Goal: Task Accomplishment & Management: Manage account settings

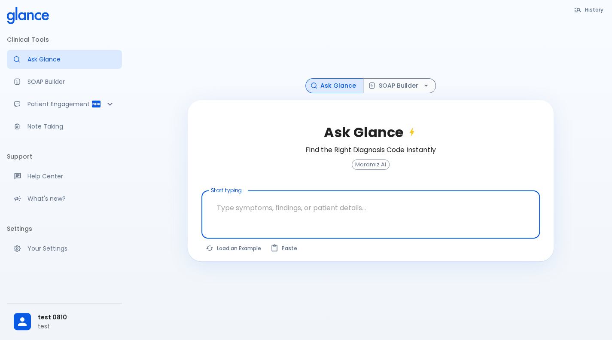
click at [386, 209] on textarea "Start typing..." at bounding box center [370, 207] width 326 height 27
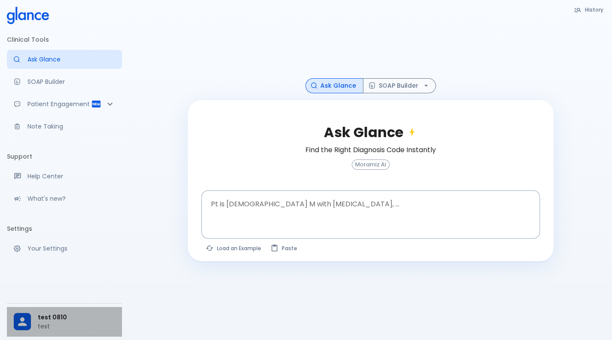
click at [44, 326] on p "test" at bounding box center [76, 326] width 77 height 9
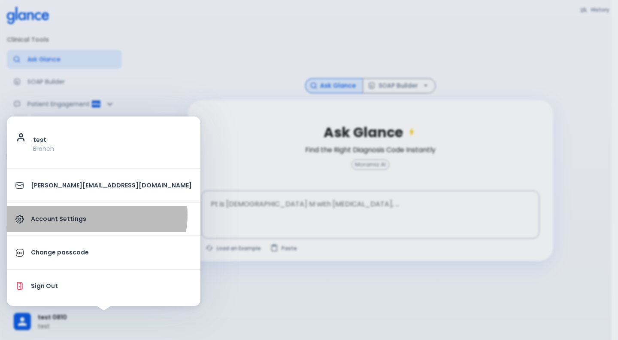
click at [96, 214] on p "Account Settings" at bounding box center [111, 218] width 161 height 9
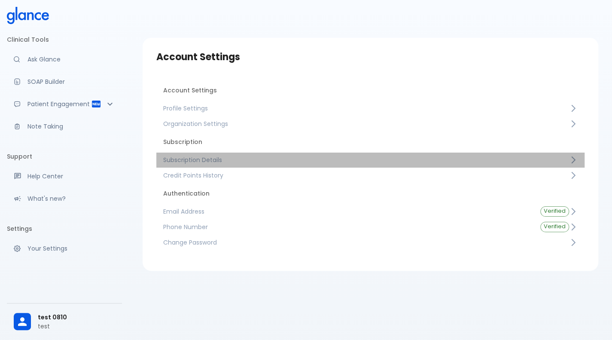
click at [225, 157] on span "Subscription Details" at bounding box center [366, 159] width 406 height 9
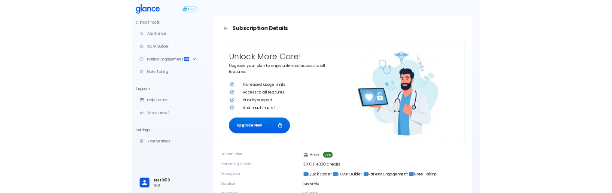
scroll to position [15, 0]
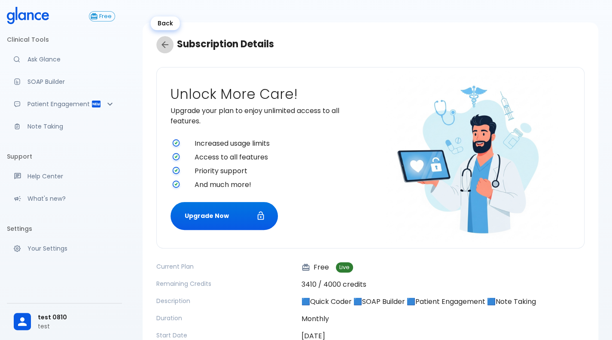
click at [166, 42] on icon "Back" at bounding box center [165, 45] width 10 height 10
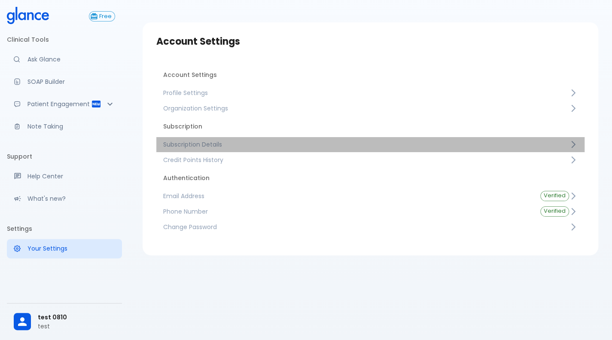
click at [313, 140] on span "Subscription Details" at bounding box center [366, 144] width 406 height 9
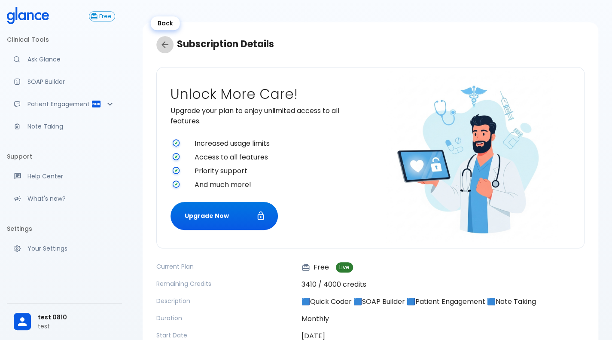
click at [161, 42] on icon "Back" at bounding box center [165, 45] width 10 height 10
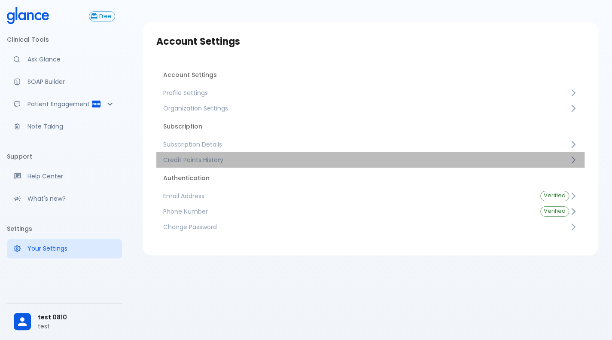
click at [288, 158] on span "Credit Points History" at bounding box center [366, 159] width 406 height 9
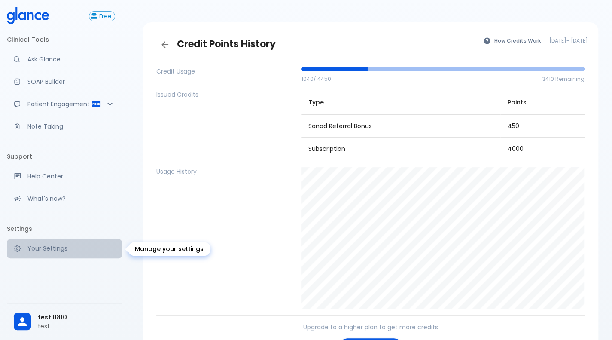
click at [70, 256] on link "Your Settings" at bounding box center [64, 248] width 115 height 19
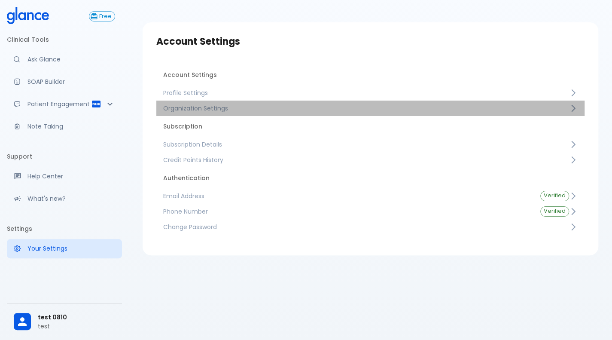
click at [240, 103] on link "Organization Settings" at bounding box center [370, 107] width 428 height 15
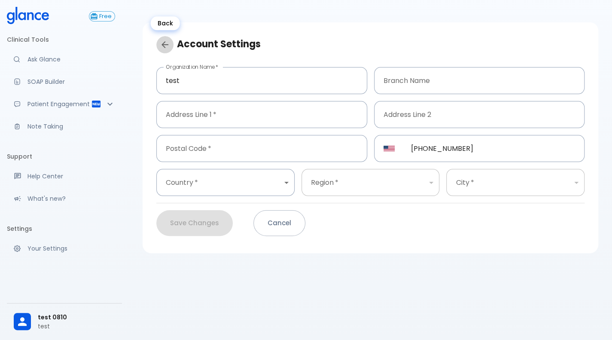
click at [162, 44] on icon "Back" at bounding box center [164, 44] width 7 height 7
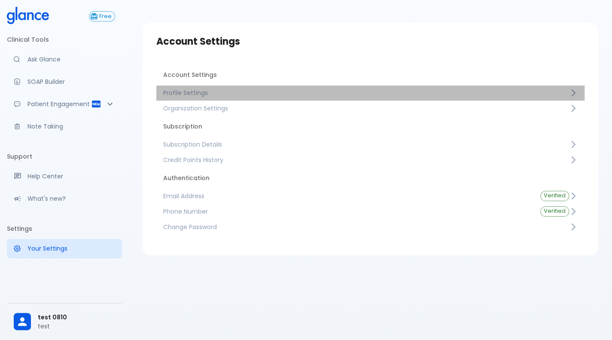
click at [221, 96] on span "Profile Settings" at bounding box center [366, 92] width 406 height 9
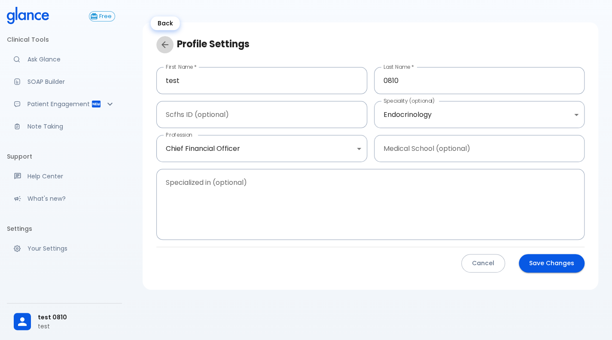
click at [162, 46] on icon "Back" at bounding box center [165, 45] width 10 height 10
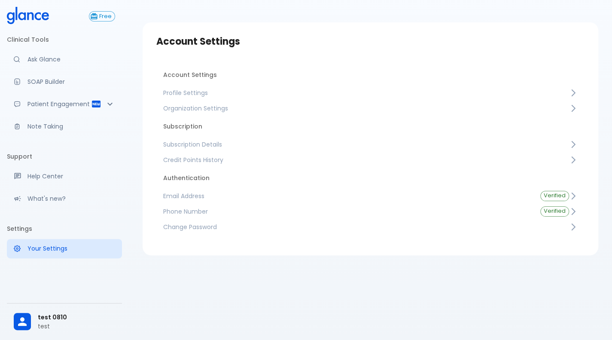
click at [217, 193] on span "Email Address" at bounding box center [344, 196] width 363 height 9
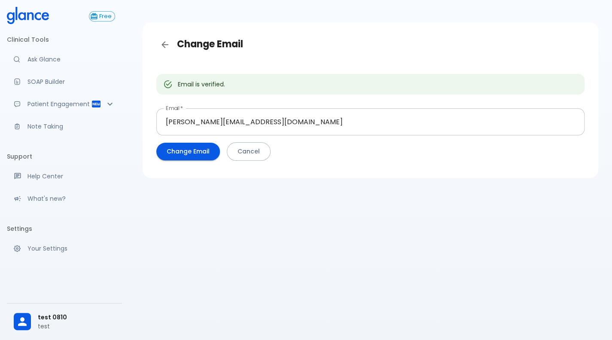
click at [310, 119] on input "[PERSON_NAME][EMAIL_ADDRESS][DOMAIN_NAME]" at bounding box center [370, 121] width 428 height 27
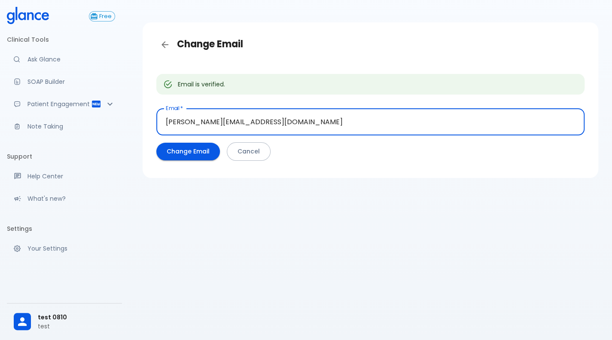
click at [310, 119] on input "[PERSON_NAME][EMAIL_ADDRESS][DOMAIN_NAME]" at bounding box center [370, 121] width 428 height 27
click at [212, 127] on input "[PERSON_NAME]@08101@" at bounding box center [370, 121] width 428 height 27
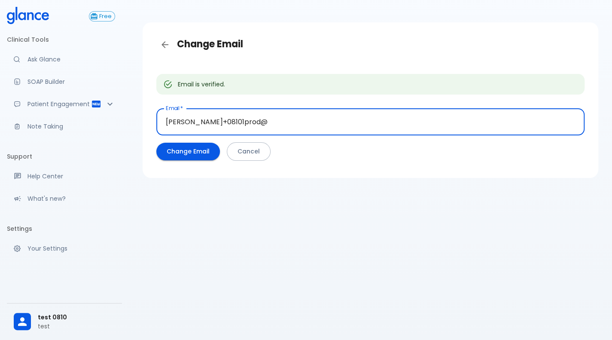
click at [287, 116] on input "[PERSON_NAME]+08101prod@" at bounding box center [370, 121] width 428 height 27
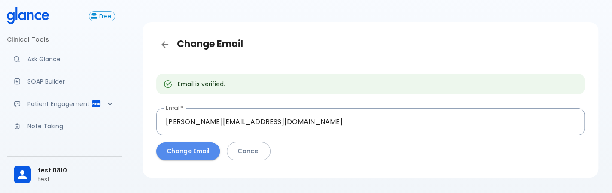
click at [197, 153] on button "Change Email" at bounding box center [188, 152] width 64 height 18
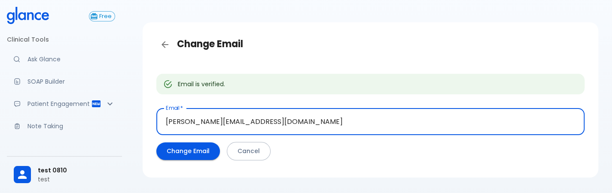
click at [319, 121] on input "[PERSON_NAME][EMAIL_ADDRESS][DOMAIN_NAME]" at bounding box center [370, 121] width 428 height 27
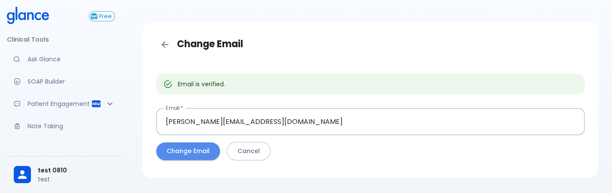
click at [178, 155] on button "Change Email" at bounding box center [188, 152] width 64 height 18
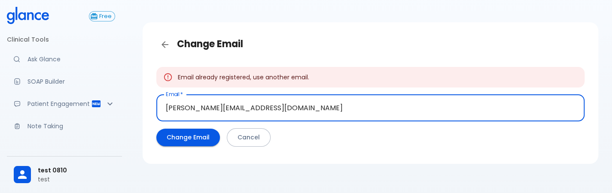
click at [207, 112] on input "[PERSON_NAME][EMAIL_ADDRESS][DOMAIN_NAME]" at bounding box center [370, 107] width 428 height 27
type input "[PERSON_NAME][EMAIL_ADDRESS][DOMAIN_NAME]"
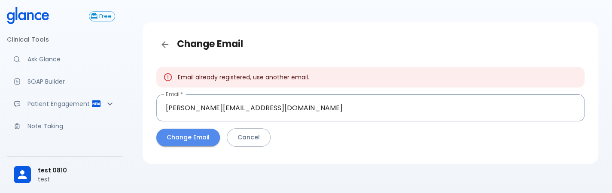
click at [196, 137] on button "Change Email" at bounding box center [188, 138] width 64 height 18
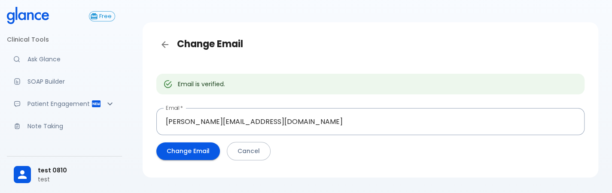
scroll to position [37, 0]
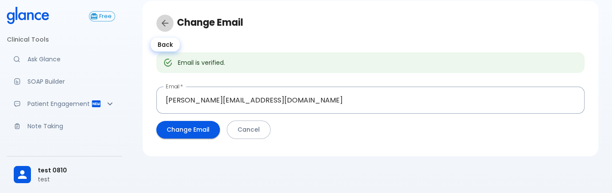
click at [164, 28] on link "Back" at bounding box center [164, 23] width 17 height 17
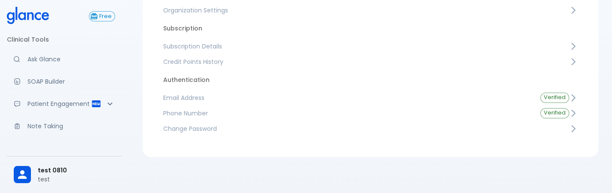
scroll to position [113, 0]
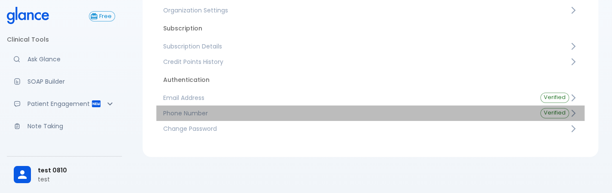
click at [225, 106] on link "Phone Number Verified" at bounding box center [370, 113] width 428 height 15
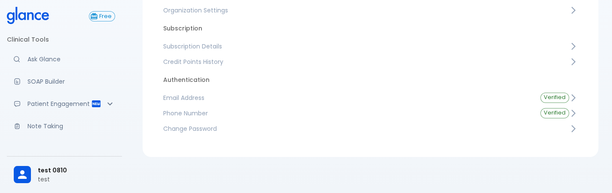
scroll to position [32, 0]
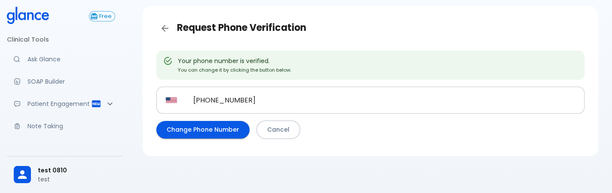
click at [263, 95] on input "[PHONE_NUMBER]" at bounding box center [384, 100] width 401 height 27
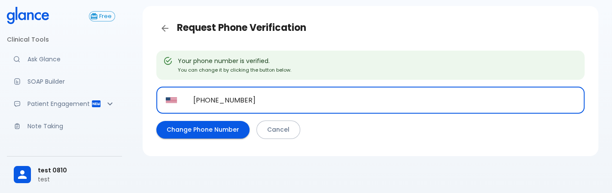
click at [263, 95] on input "[PHONE_NUMBER]" at bounding box center [384, 100] width 401 height 27
paste input "[PHONE_NUMBER]"
type input "[PHONE_NUMBER]"
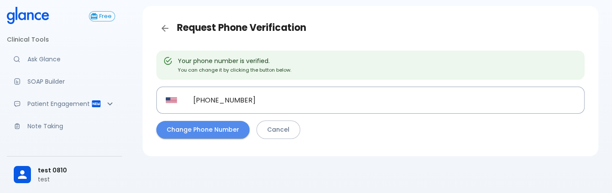
click at [202, 126] on button "Change Phone Number" at bounding box center [202, 130] width 93 height 18
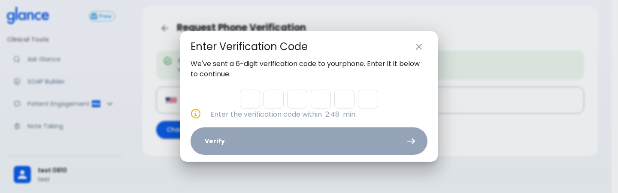
type input "3"
type input "1"
type input "8"
type input "0"
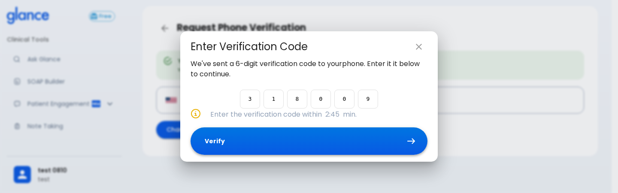
type input "9"
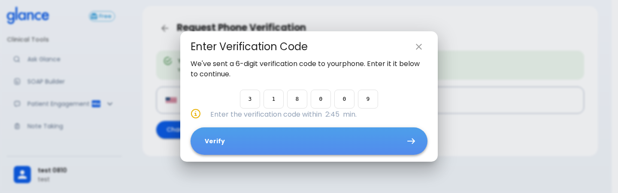
click at [350, 149] on button "Verify" at bounding box center [309, 142] width 237 height 28
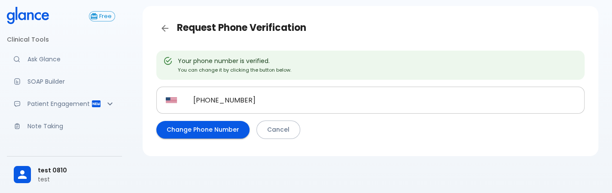
click at [319, 101] on input "[PHONE_NUMBER]" at bounding box center [384, 100] width 401 height 27
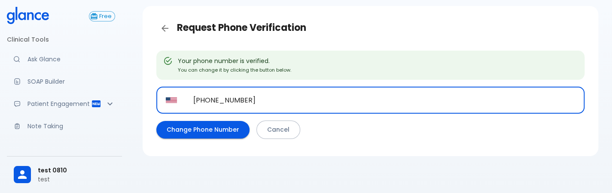
click at [319, 101] on input "[PHONE_NUMBER]" at bounding box center [384, 100] width 401 height 27
paste input "[PHONE_NUMBER]"
type input "[PHONE_NUMBER]"
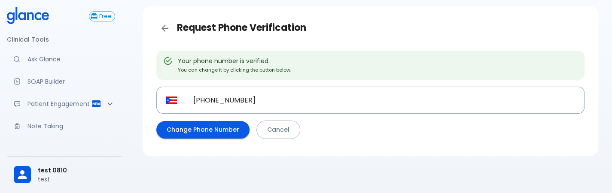
click at [362, 141] on div "Your phone number is verified. You can change it by clicking the button below. …" at bounding box center [370, 97] width 442 height 106
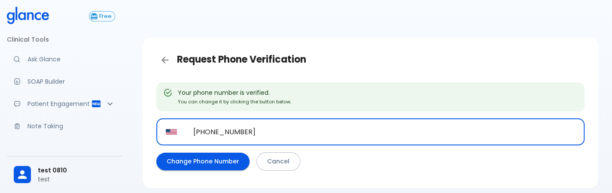
click at [317, 143] on input "[PHONE_NUMBER]" at bounding box center [384, 132] width 401 height 27
paste input "[PHONE_NUMBER]"
type input "[PHONE_NUMBER]"
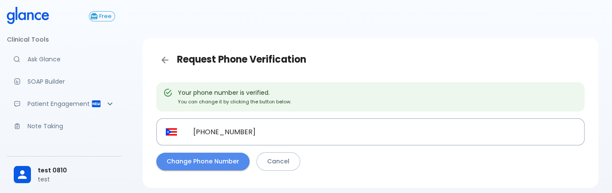
click at [211, 161] on button "Change Phone Number" at bounding box center [202, 162] width 93 height 18
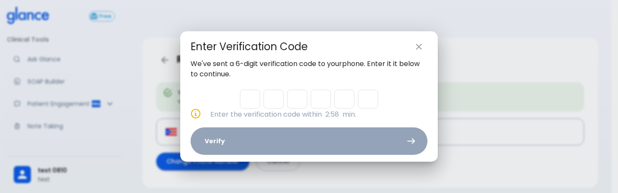
click at [419, 47] on icon "close" at bounding box center [419, 47] width 6 height 6
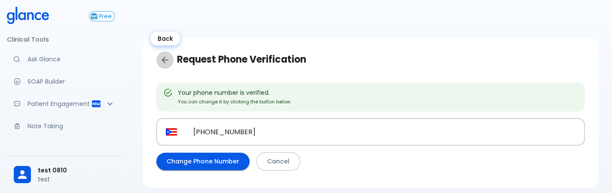
click at [157, 58] on link "Back" at bounding box center [164, 60] width 17 height 17
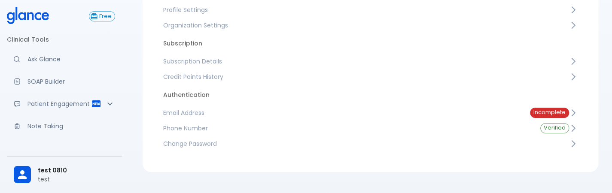
scroll to position [137, 0]
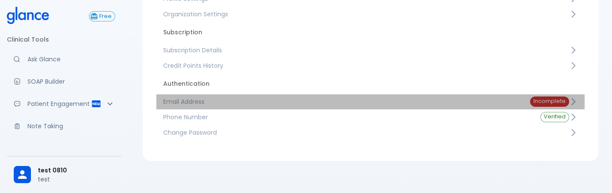
click at [257, 106] on link "Email Address Incomplete" at bounding box center [370, 101] width 428 height 15
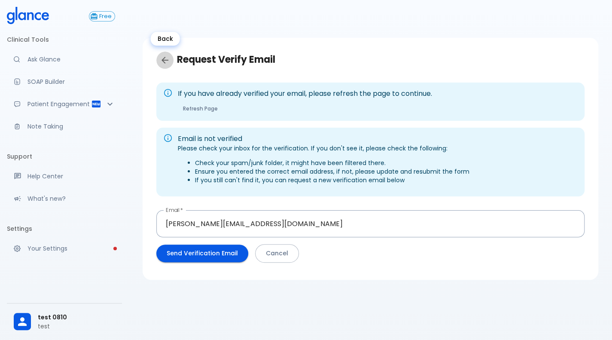
click at [166, 57] on icon "Back" at bounding box center [165, 60] width 10 height 10
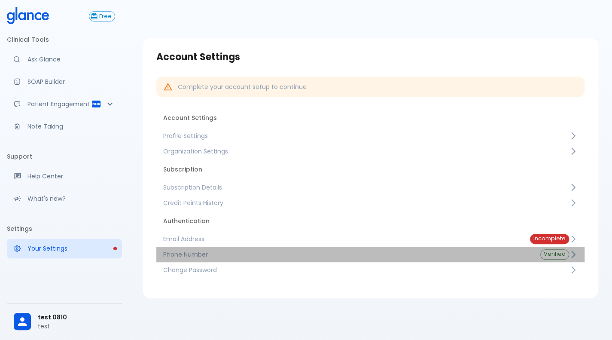
drag, startPoint x: 0, startPoint y: 315, endPoint x: 328, endPoint y: 257, distance: 333.2
click at [328, 193] on span "Phone Number" at bounding box center [344, 254] width 363 height 9
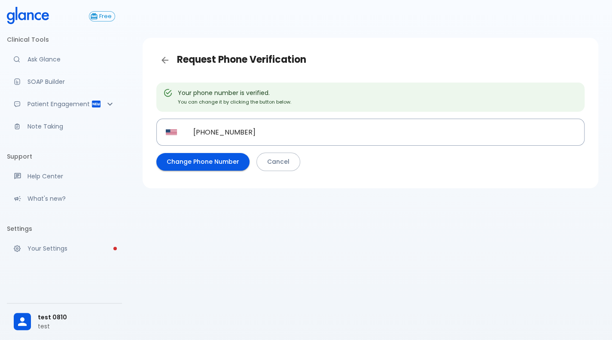
click at [328, 193] on div "Request Phone Verification Your phone number is verified. You can change it by …" at bounding box center [370, 180] width 483 height 360
click at [339, 133] on input "[PHONE_NUMBER]" at bounding box center [384, 132] width 401 height 27
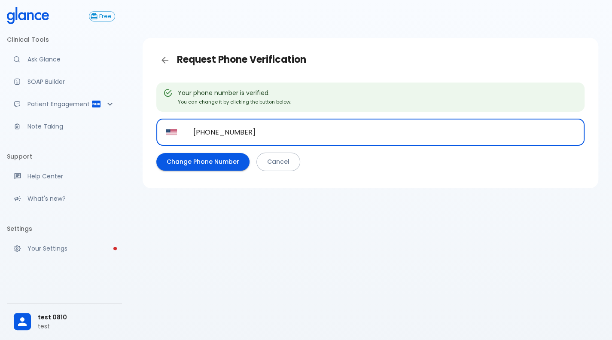
click at [339, 133] on input "[PHONE_NUMBER]" at bounding box center [384, 132] width 401 height 27
paste input "tel"
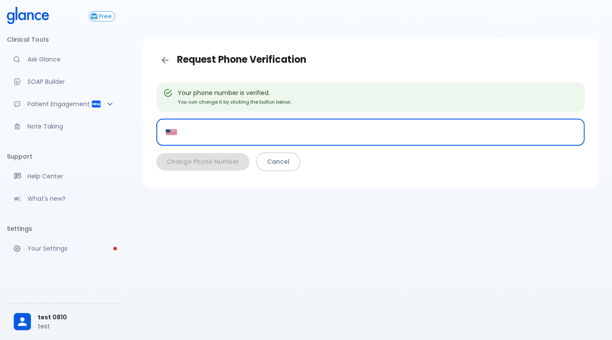
paste input "[PHONE_NUMBER]"
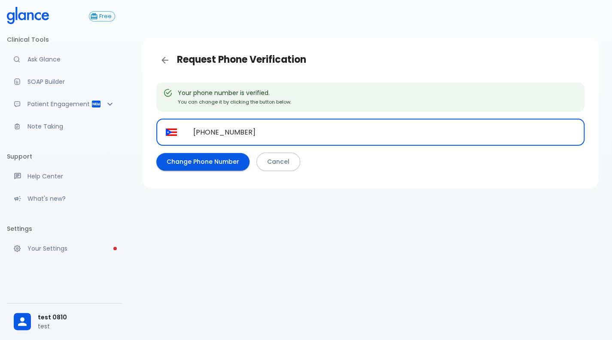
type input "[PHONE_NUMBER]"
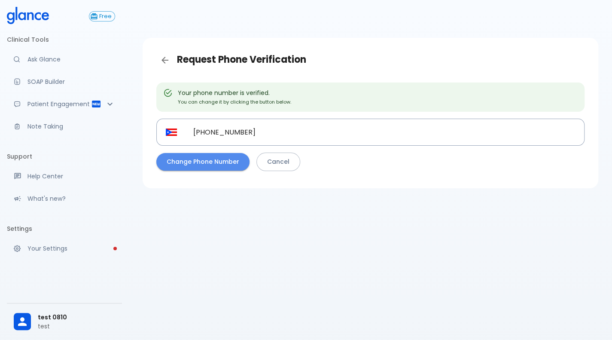
click at [222, 162] on button "Change Phone Number" at bounding box center [202, 162] width 93 height 18
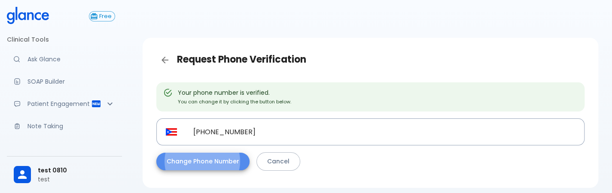
click at [222, 162] on button "Change Phone Number" at bounding box center [202, 162] width 93 height 18
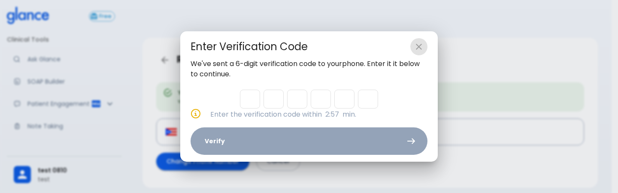
click at [423, 47] on icon "close" at bounding box center [419, 47] width 10 height 10
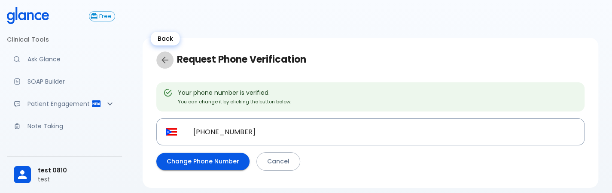
click at [163, 56] on icon "Back" at bounding box center [165, 60] width 10 height 10
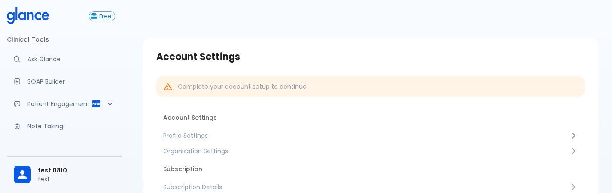
scroll to position [143, 0]
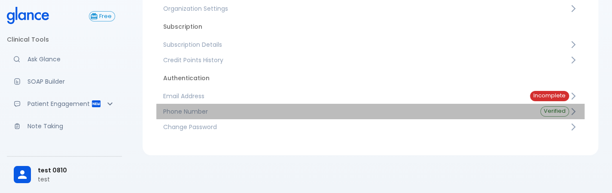
click at [331, 108] on span "Phone Number" at bounding box center [344, 111] width 363 height 9
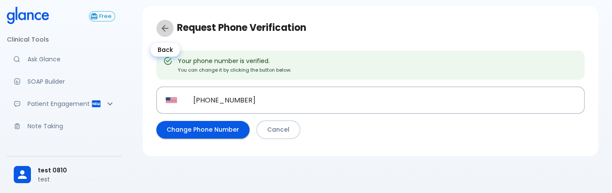
click at [163, 26] on icon "Back" at bounding box center [164, 28] width 7 height 7
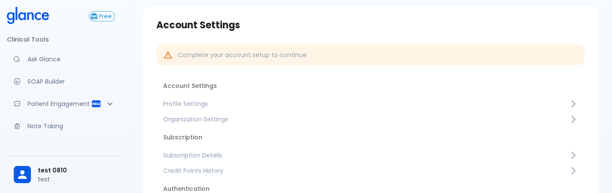
scroll to position [143, 0]
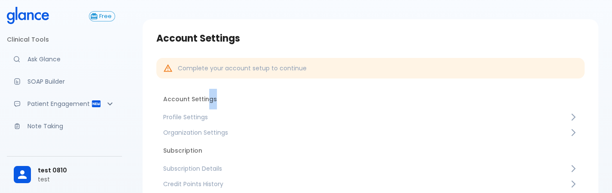
drag, startPoint x: 226, startPoint y: 82, endPoint x: 208, endPoint y: 106, distance: 30.1
click at [208, 106] on div "Complete your account setup to continue Account Settings Profile Settings Organ…" at bounding box center [370, 162] width 442 height 222
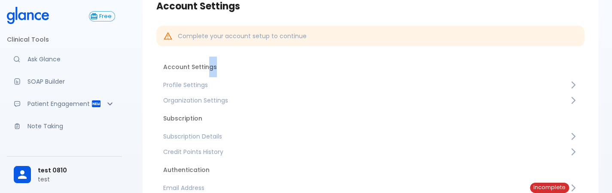
scroll to position [51, 0]
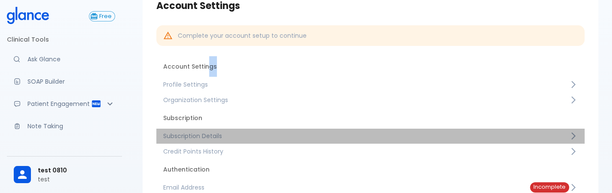
click at [198, 137] on span "Subscription Details" at bounding box center [366, 136] width 406 height 9
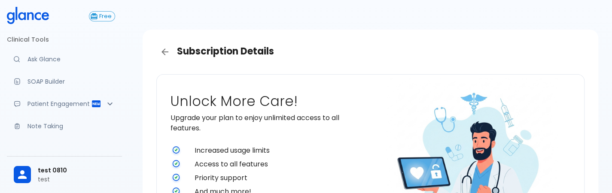
scroll to position [5, 0]
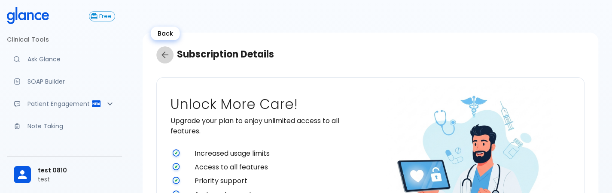
click at [160, 53] on icon "Back" at bounding box center [165, 55] width 10 height 10
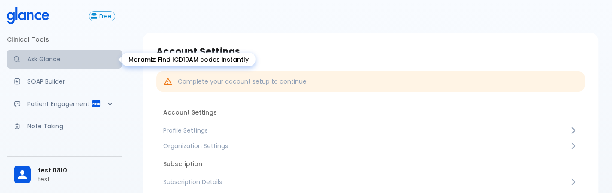
click at [73, 54] on link "Ask Glance" at bounding box center [64, 59] width 115 height 19
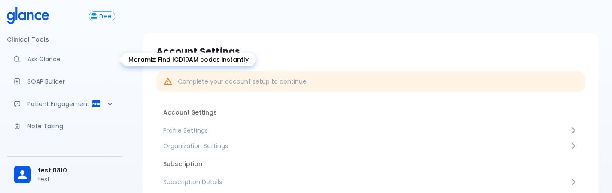
scroll to position [86, 0]
